Goal: Task Accomplishment & Management: Manage account settings

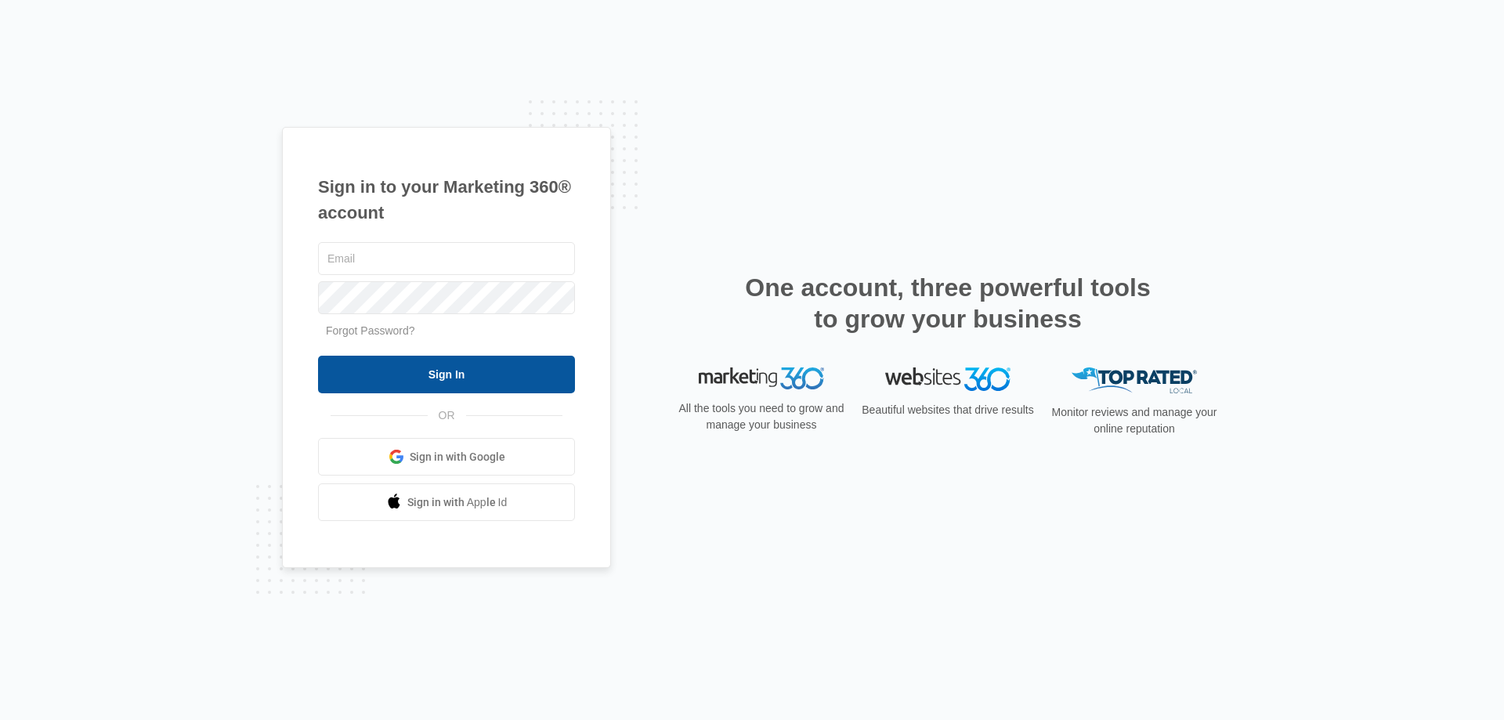
type input "[EMAIL_ADDRESS][DOMAIN_NAME]"
click at [402, 369] on input "Sign In" at bounding box center [446, 375] width 257 height 38
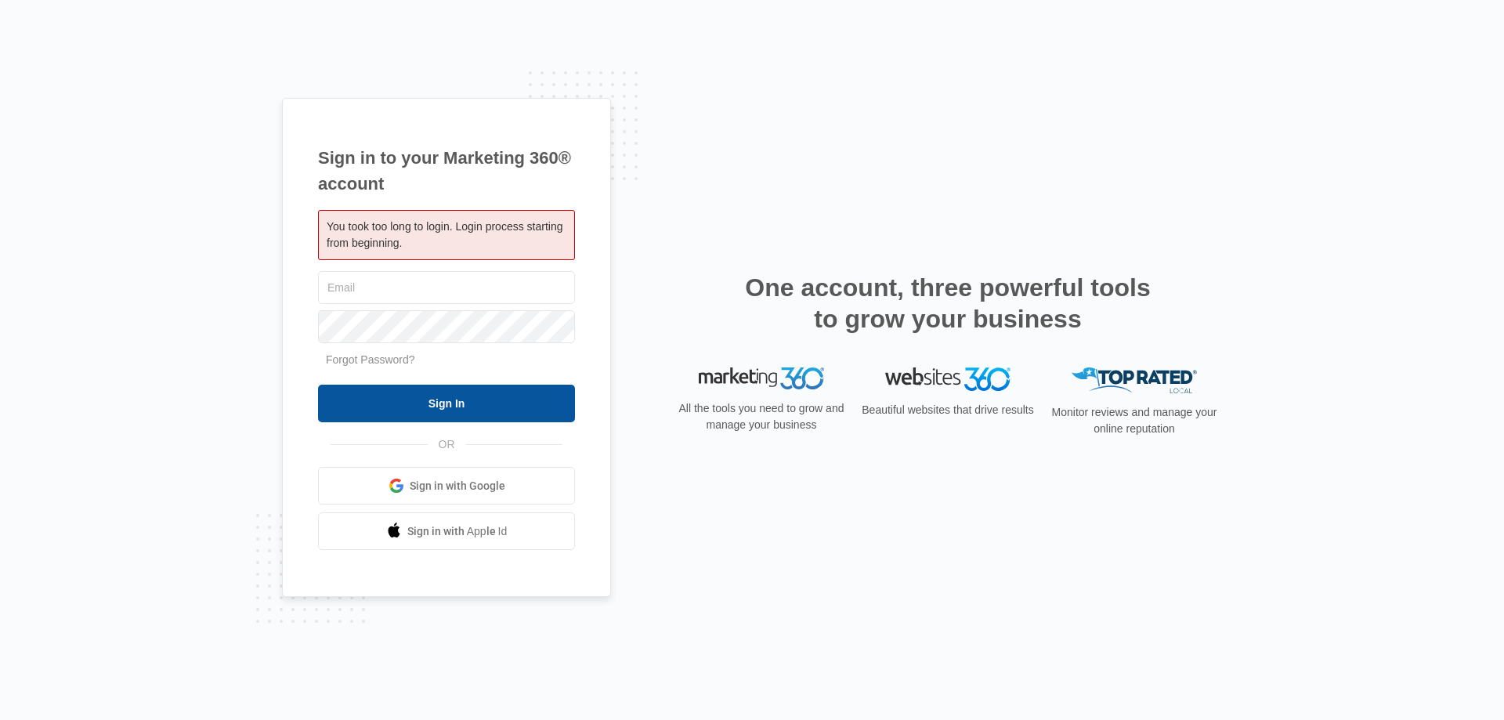
type input "[EMAIL_ADDRESS][DOMAIN_NAME]"
click at [393, 393] on input "Sign In" at bounding box center [446, 404] width 257 height 38
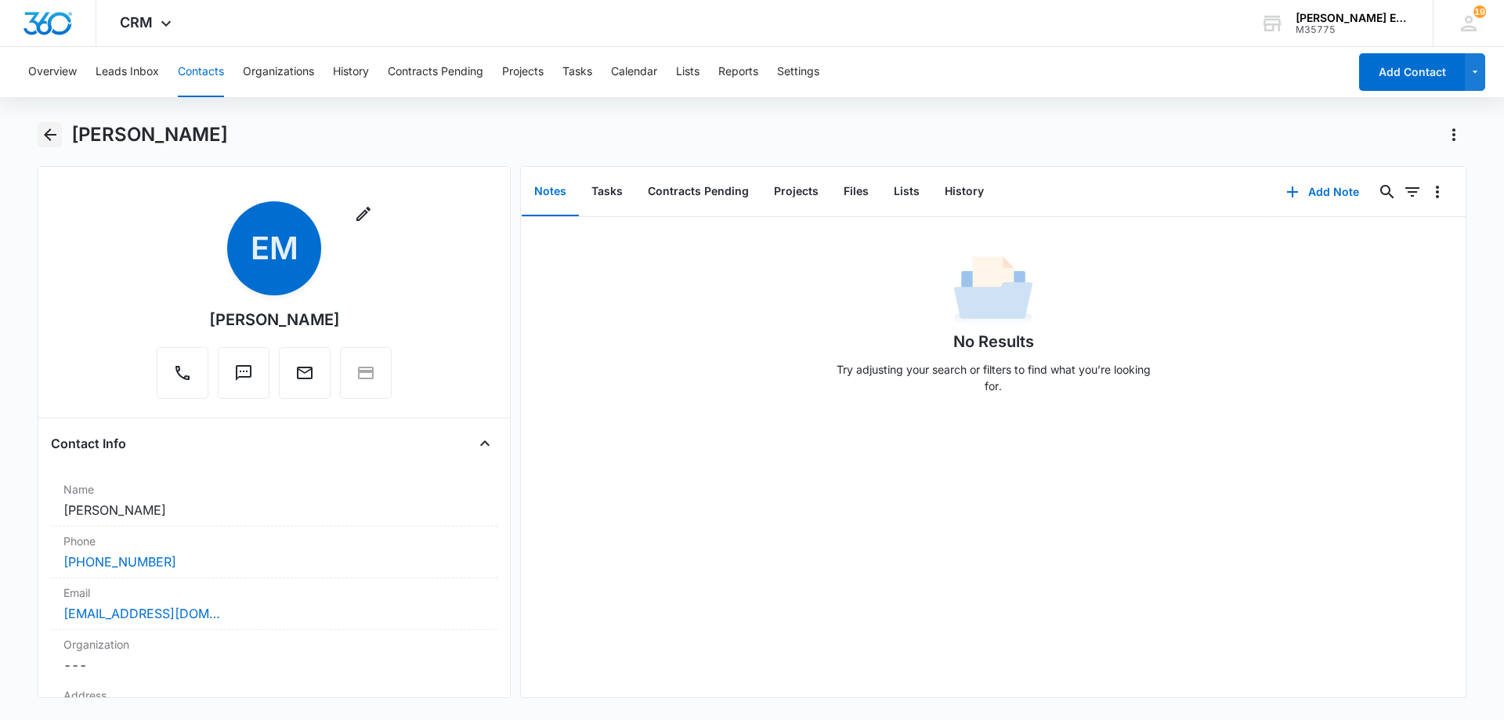
drag, startPoint x: 45, startPoint y: 132, endPoint x: 63, endPoint y: 147, distance: 24.0
click at [45, 133] on icon "Back" at bounding box center [50, 134] width 19 height 19
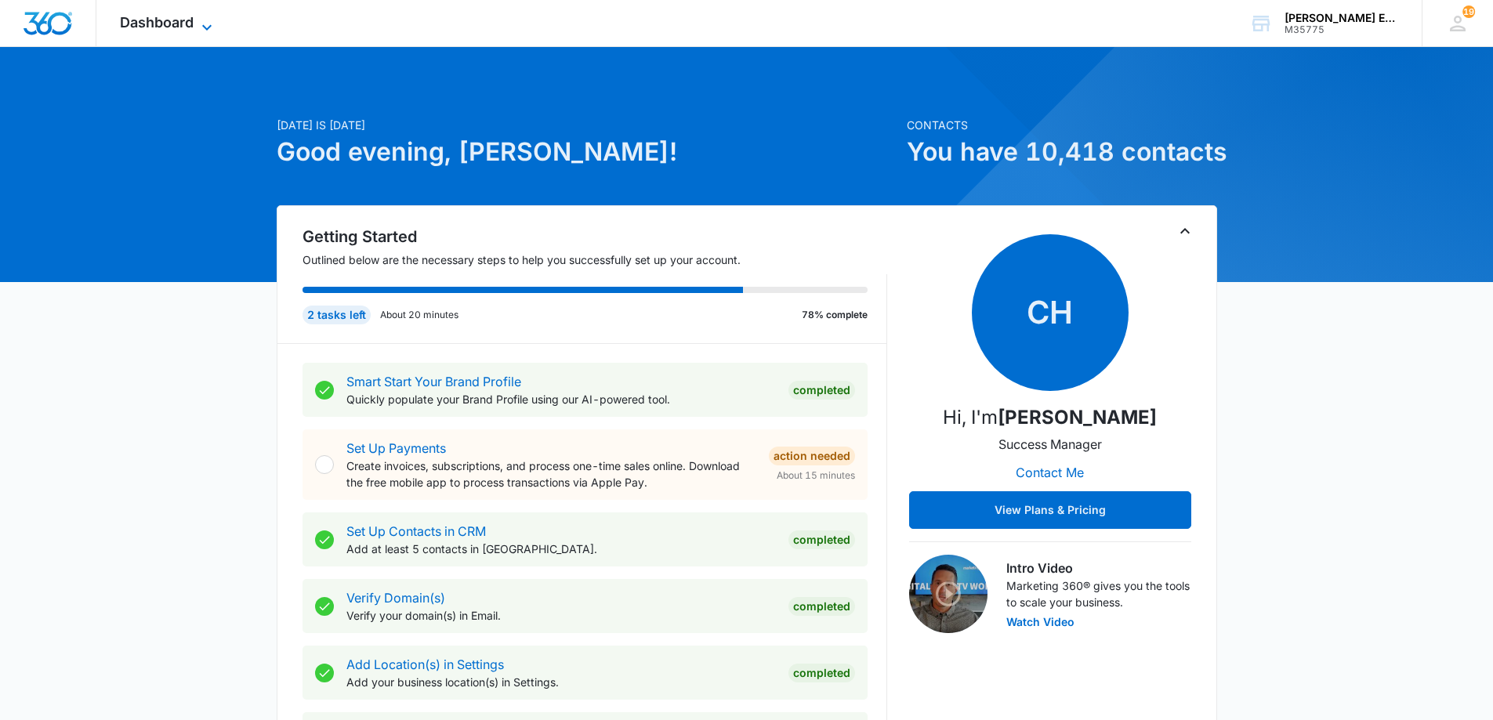
click at [183, 26] on span "Dashboard" at bounding box center [157, 22] width 74 height 16
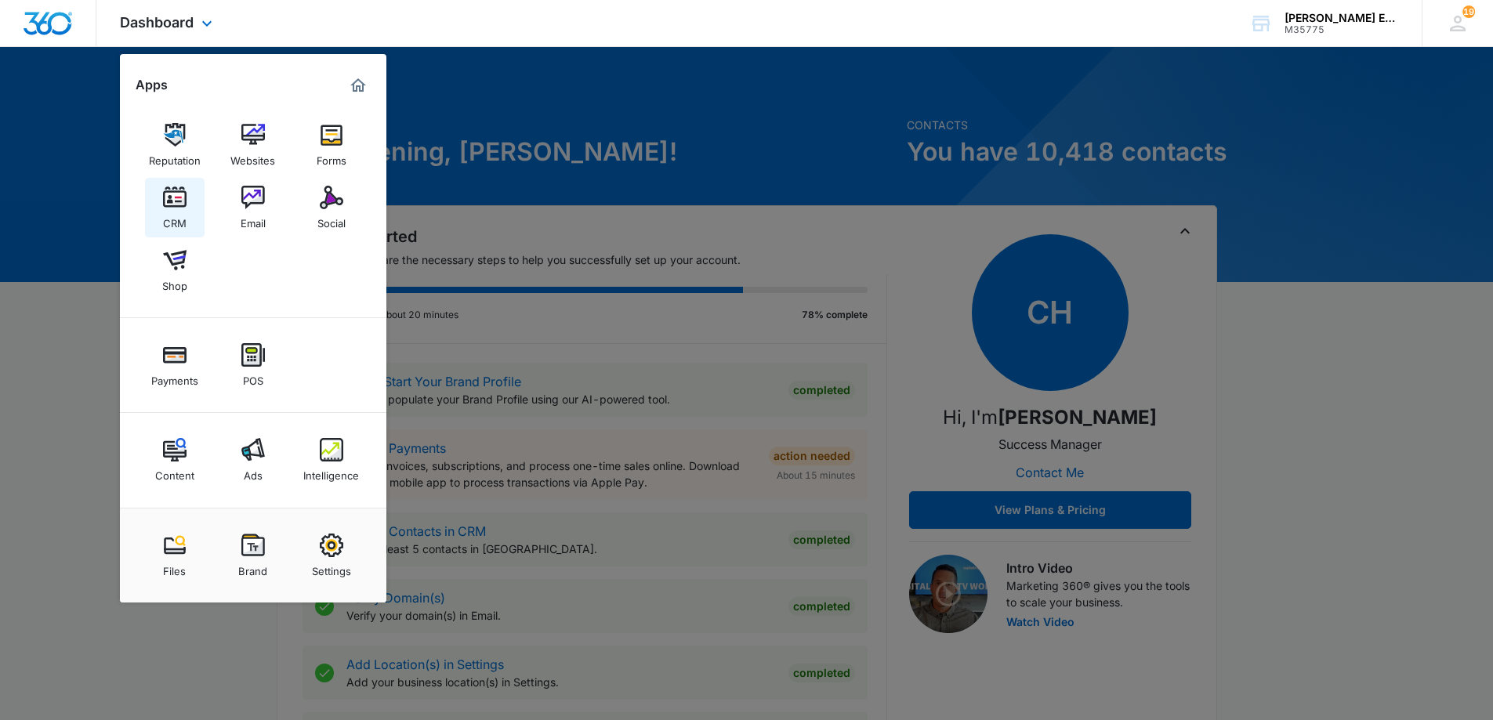
click at [178, 229] on div "CRM" at bounding box center [175, 219] width 24 height 20
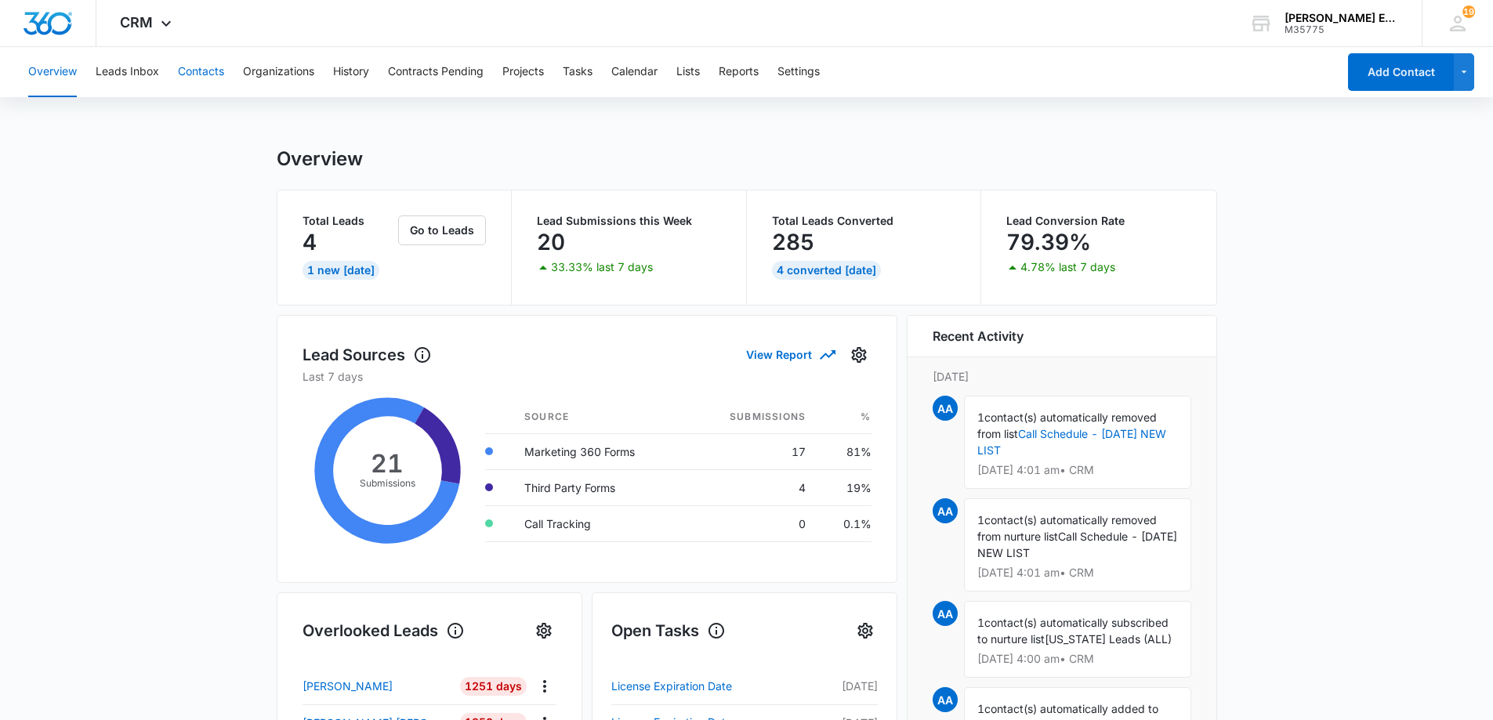
click at [205, 76] on button "Contacts" at bounding box center [201, 72] width 46 height 50
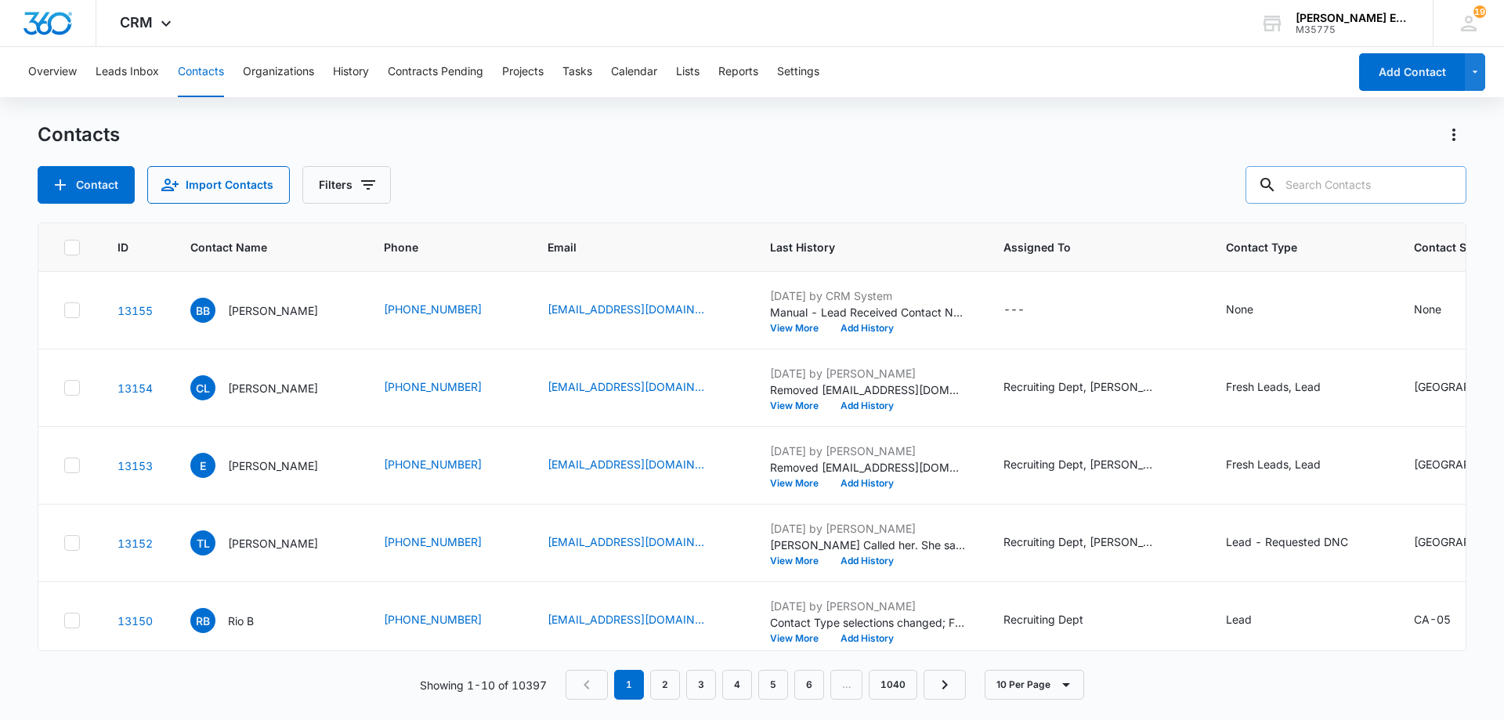
click at [1341, 183] on input "text" at bounding box center [1356, 185] width 221 height 38
paste input "09/30/2027"
drag, startPoint x: 1345, startPoint y: 185, endPoint x: 1227, endPoint y: 199, distance: 119.1
click at [1227, 199] on div "Contact Import Contacts Filters 09/30/2027" at bounding box center [752, 185] width 1429 height 38
type input "gardner"
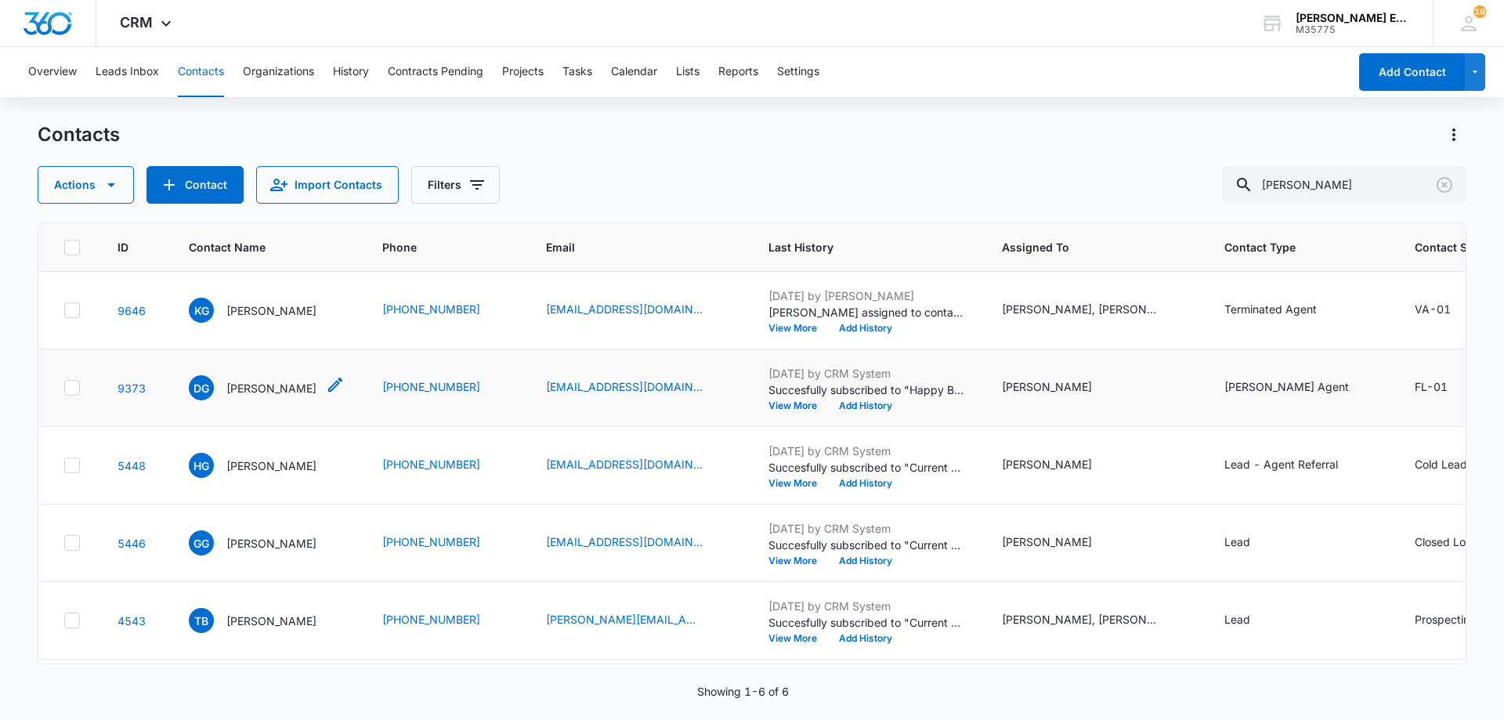
click at [282, 400] on div "DG Darlene Gardner" at bounding box center [253, 387] width 128 height 25
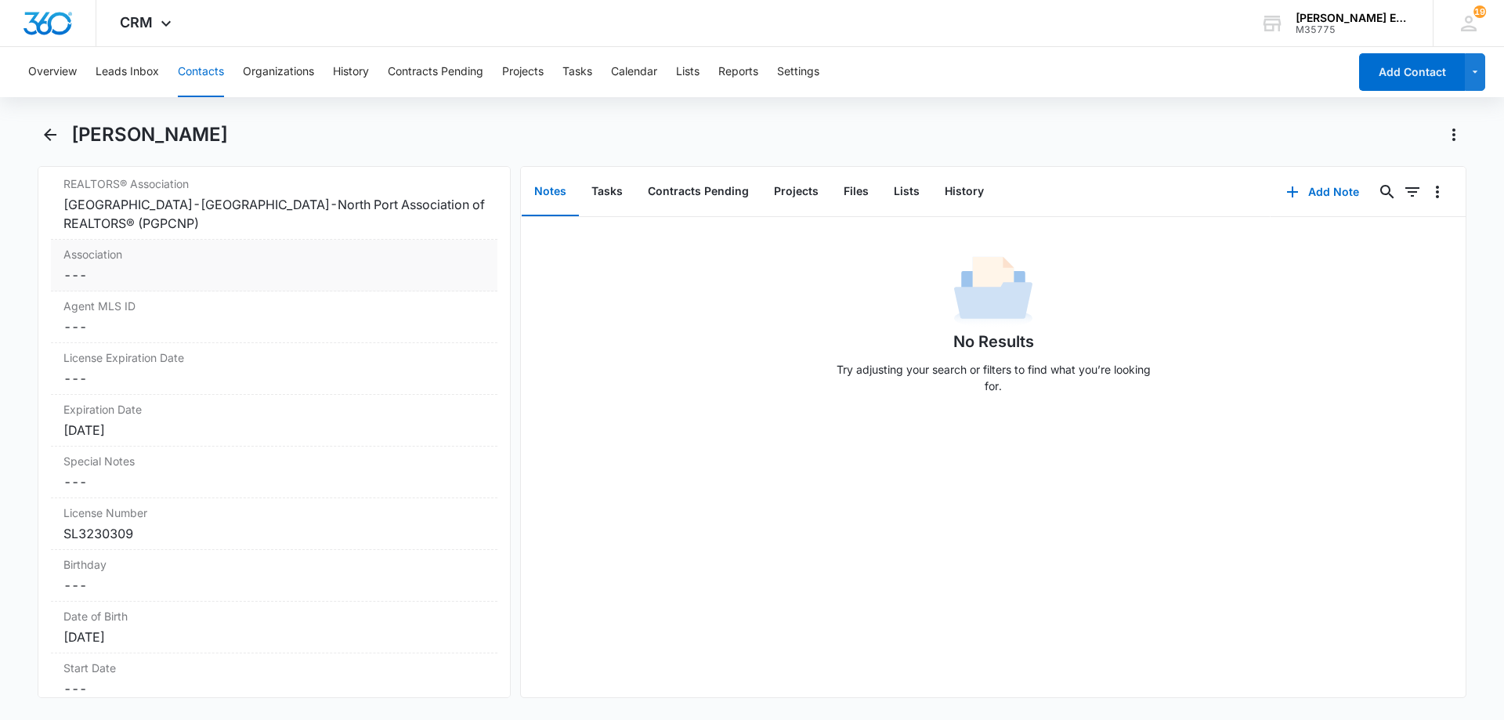
scroll to position [1332, 0]
click at [174, 432] on div "Sep 30, 2025" at bounding box center [274, 428] width 422 height 19
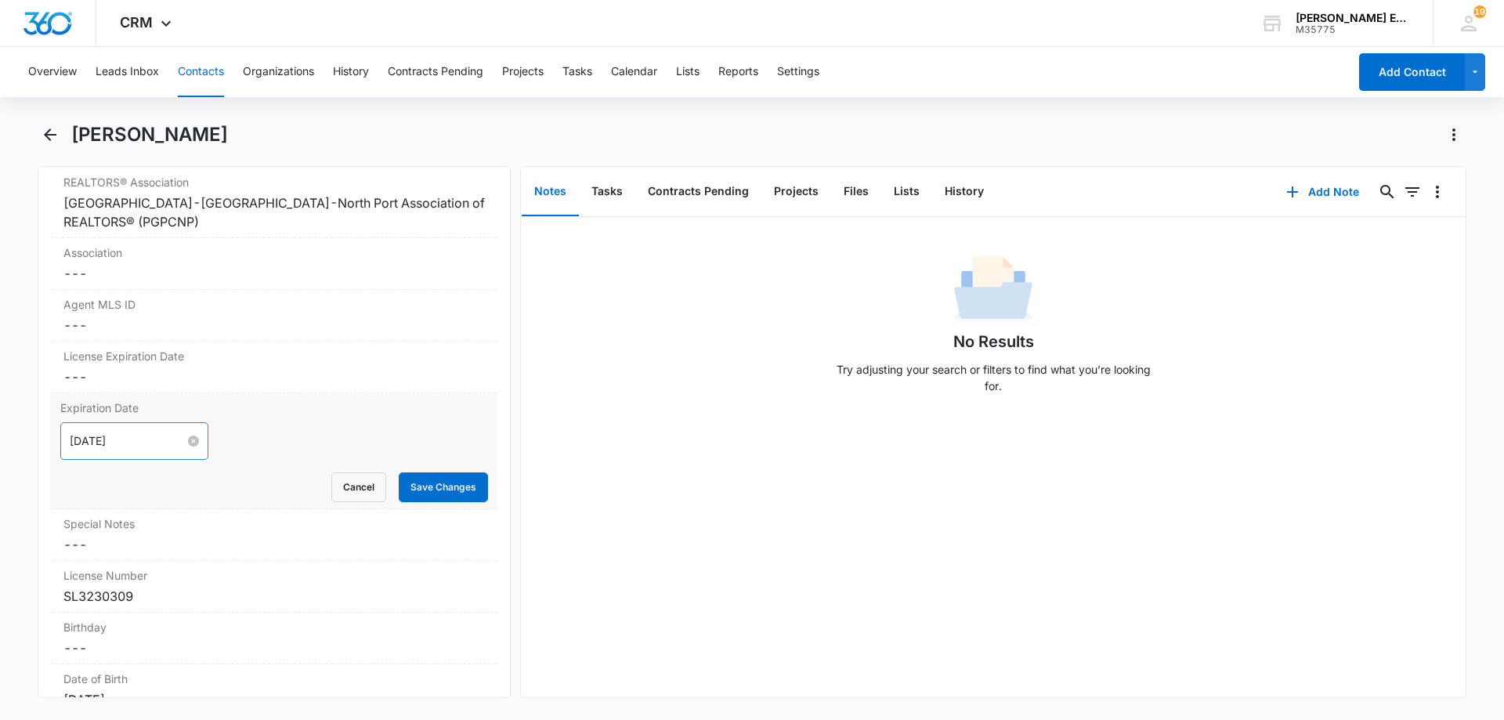
click at [155, 443] on input "Sep 30, 2025" at bounding box center [127, 440] width 115 height 17
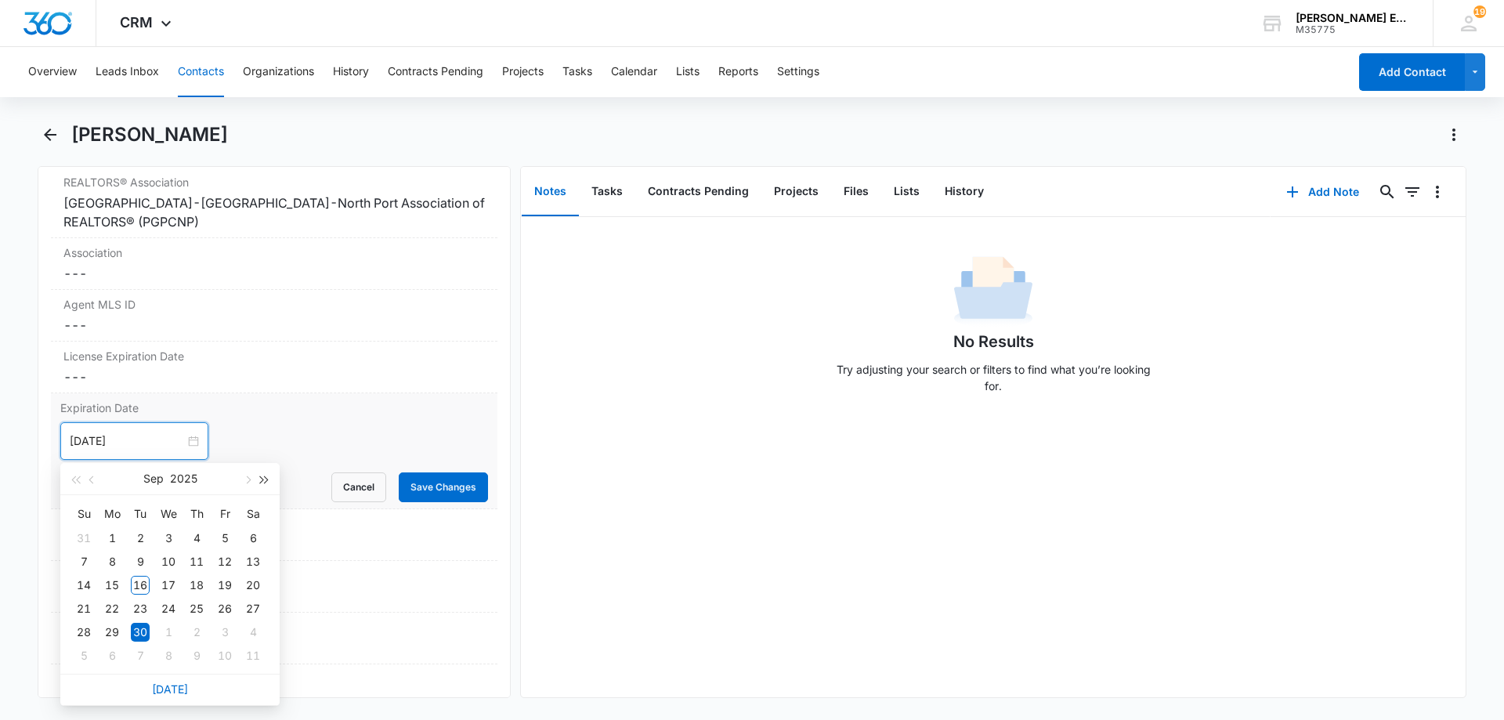
click at [266, 483] on button "button" at bounding box center [264, 478] width 17 height 31
type input "Sep 30, 2027"
click at [202, 632] on div "30" at bounding box center [196, 632] width 19 height 19
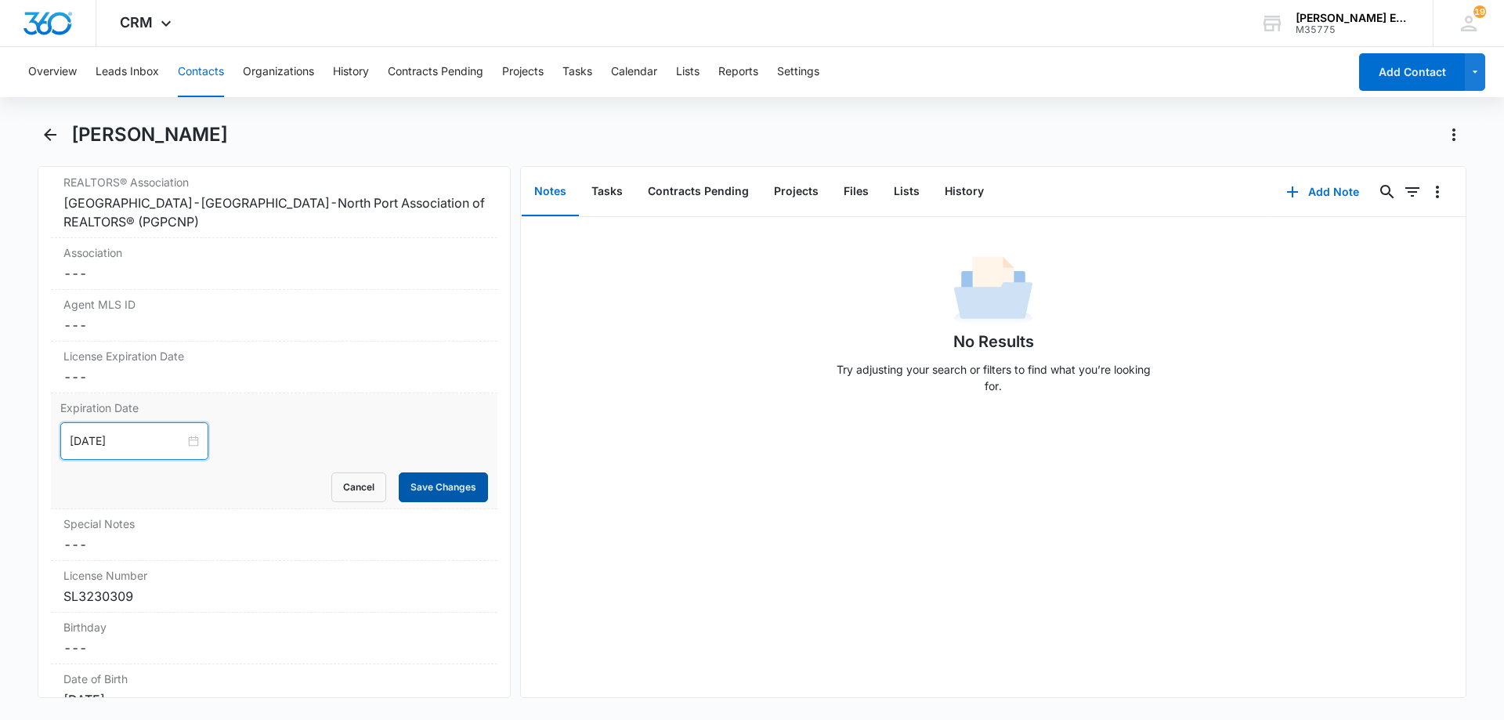
click at [443, 493] on button "Save Changes" at bounding box center [443, 487] width 89 height 30
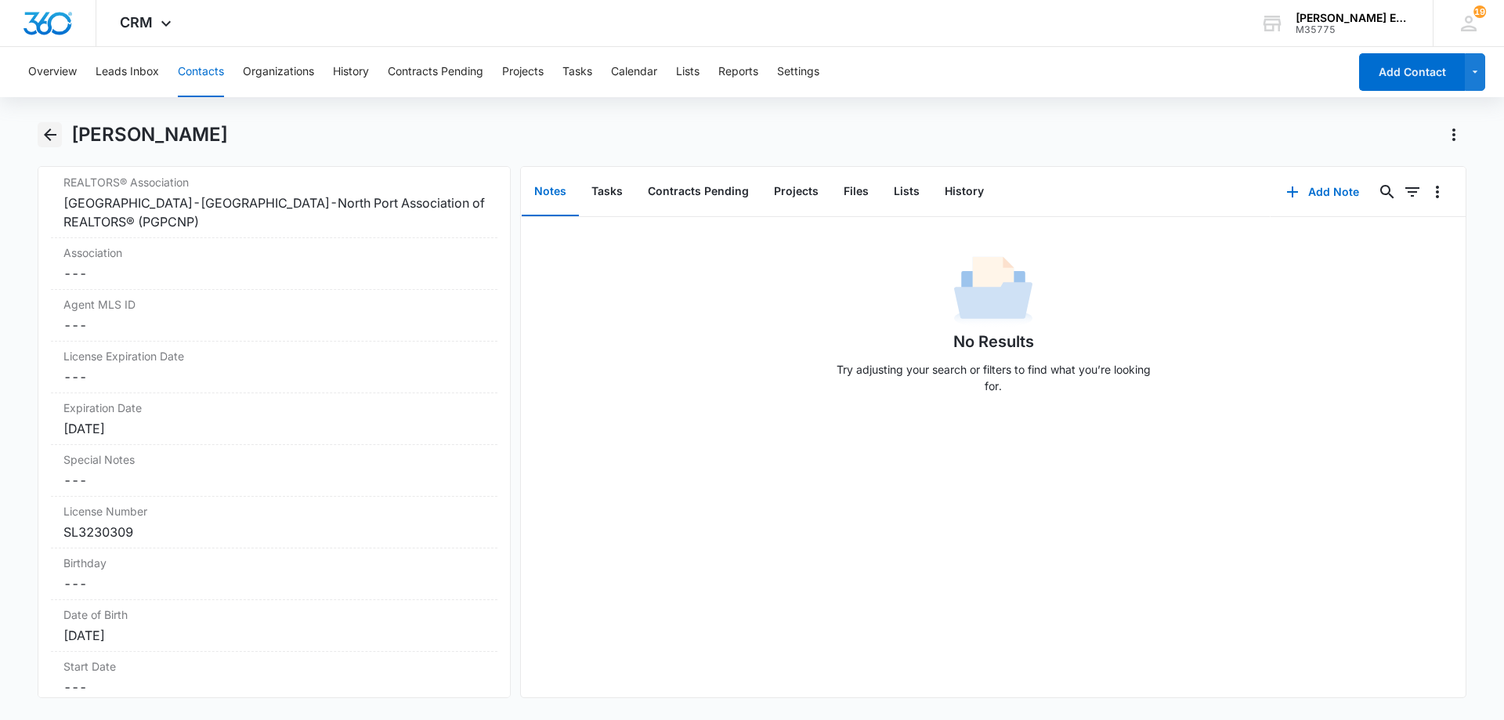
click at [38, 139] on button "Back" at bounding box center [50, 134] width 24 height 25
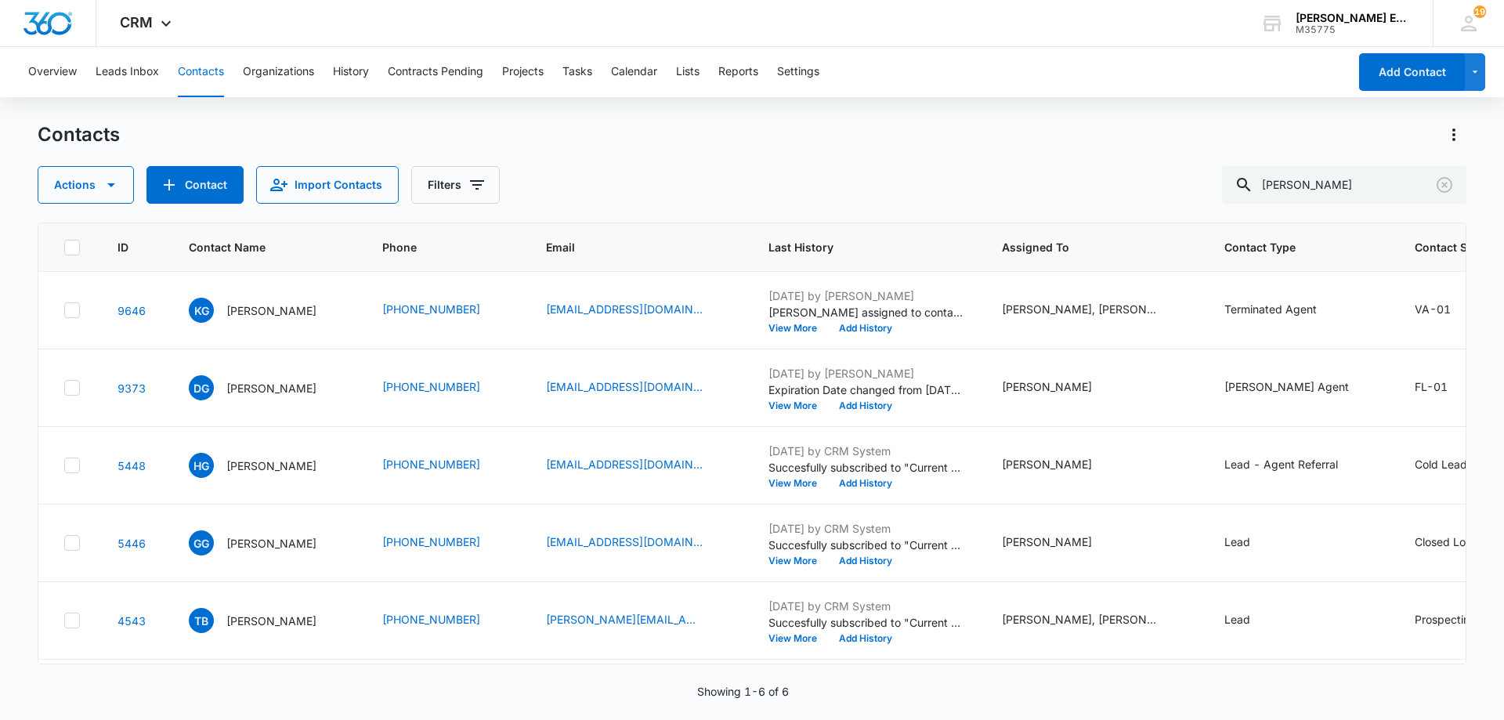
click at [1156, 149] on div "Contacts Actions Contact Import Contacts Filters gardner" at bounding box center [752, 162] width 1429 height 81
